Goal: Use online tool/utility: Utilize a website feature to perform a specific function

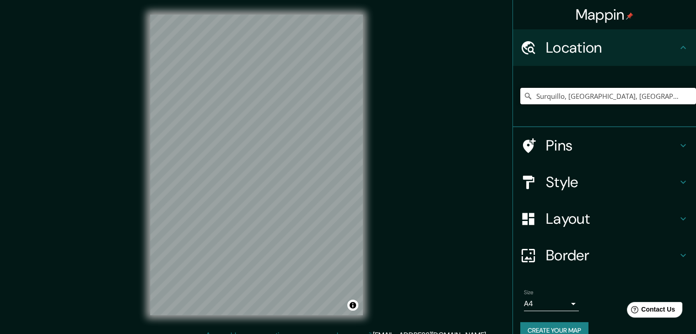
click at [572, 100] on input "Surquillo, [GEOGRAPHIC_DATA], [GEOGRAPHIC_DATA], [GEOGRAPHIC_DATA]" at bounding box center [608, 96] width 176 height 16
click at [573, 98] on input "[GEOGRAPHIC_DATA]" at bounding box center [608, 96] width 176 height 16
type input "[GEOGRAPHIC_DATA]"
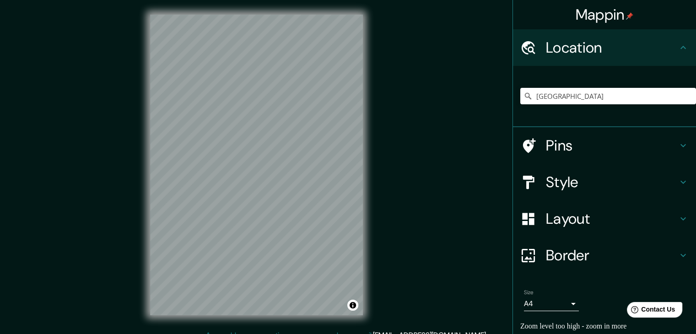
click at [562, 141] on h4 "Pins" at bounding box center [612, 145] width 132 height 18
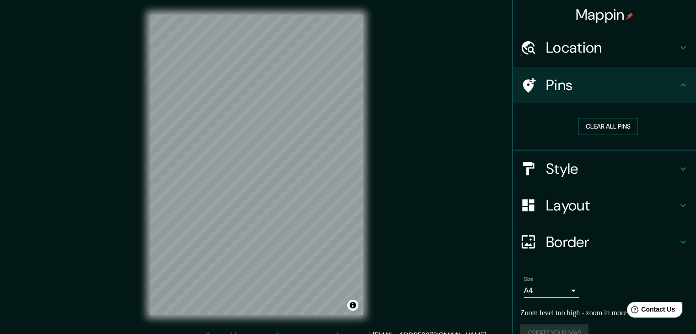
click at [572, 163] on h4 "Style" at bounding box center [612, 169] width 132 height 18
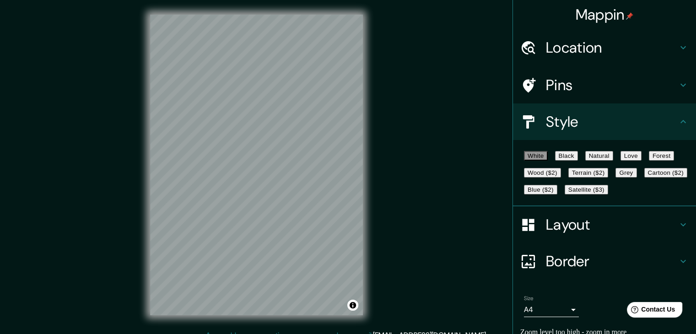
click at [574, 161] on button "Black" at bounding box center [566, 156] width 23 height 10
click at [604, 156] on button "Natural" at bounding box center [599, 156] width 28 height 10
click at [641, 160] on button "Love" at bounding box center [630, 156] width 21 height 10
click at [649, 161] on button "Forest" at bounding box center [662, 156] width 26 height 10
click at [561, 178] on button "Wood ($2)" at bounding box center [542, 173] width 37 height 10
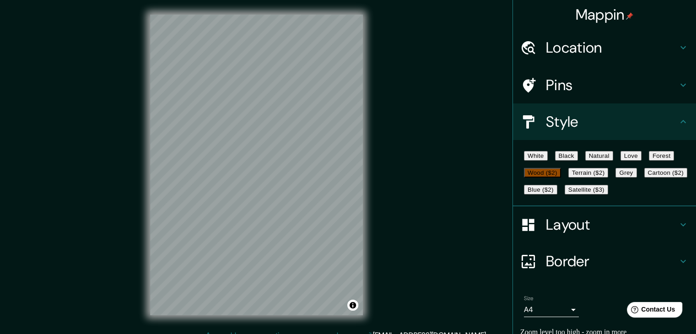
click at [608, 178] on button "Terrain ($2)" at bounding box center [588, 173] width 40 height 10
click at [615, 178] on button "Grey" at bounding box center [625, 173] width 21 height 10
